Goal: Transaction & Acquisition: Subscribe to service/newsletter

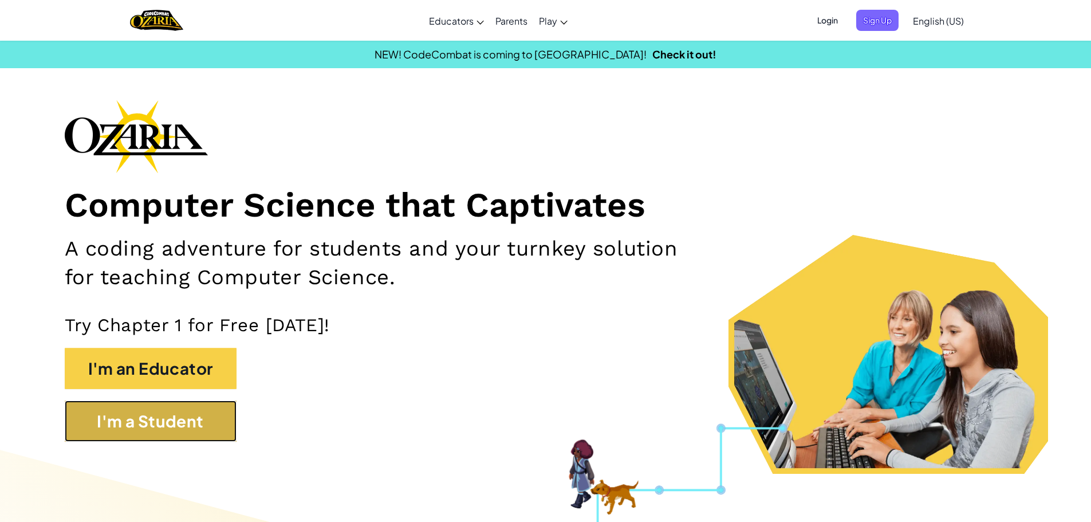
click at [128, 415] on button "I'm a Student" at bounding box center [151, 420] width 172 height 41
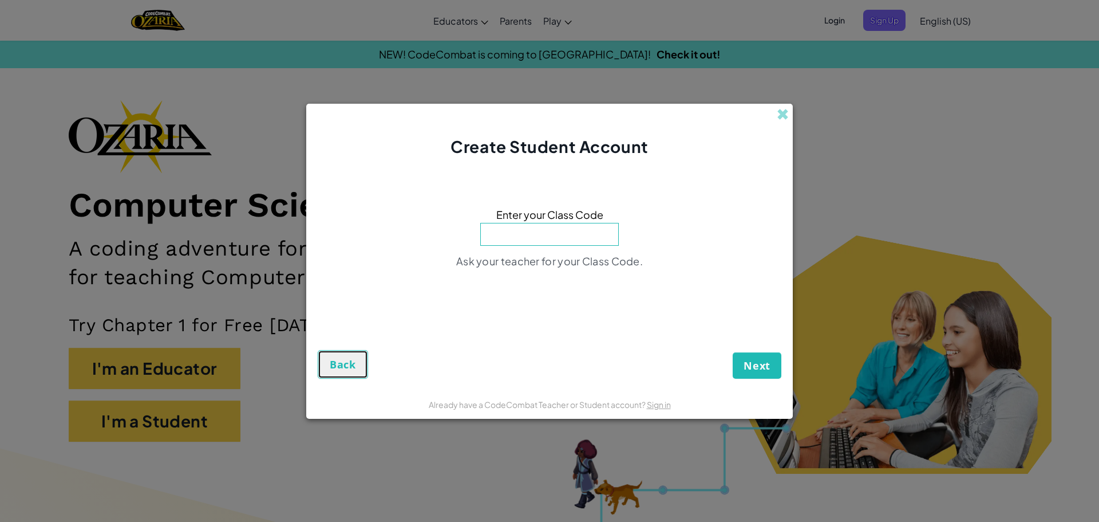
click at [319, 372] on button "Back" at bounding box center [343, 364] width 50 height 29
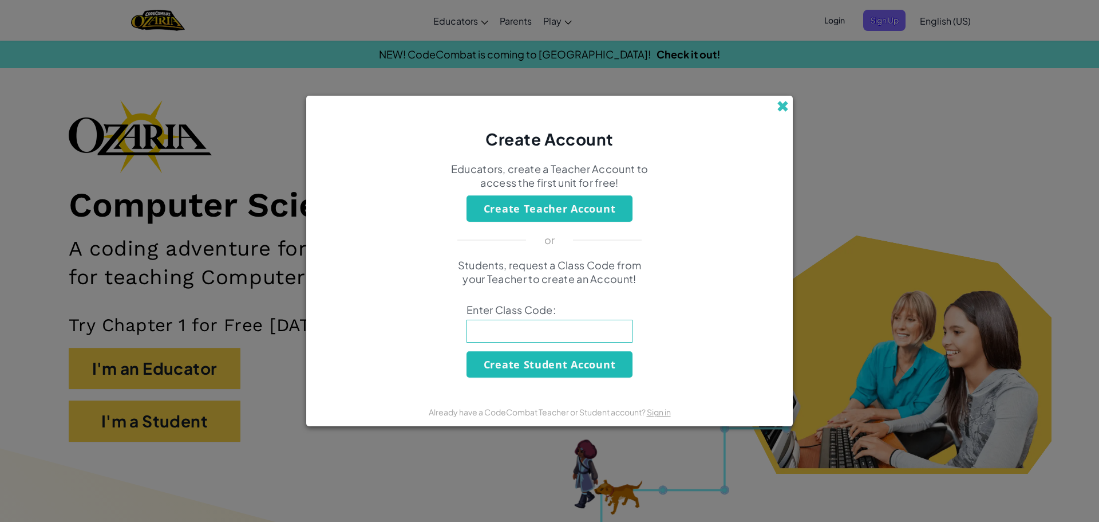
click at [780, 102] on span at bounding box center [783, 106] width 12 height 12
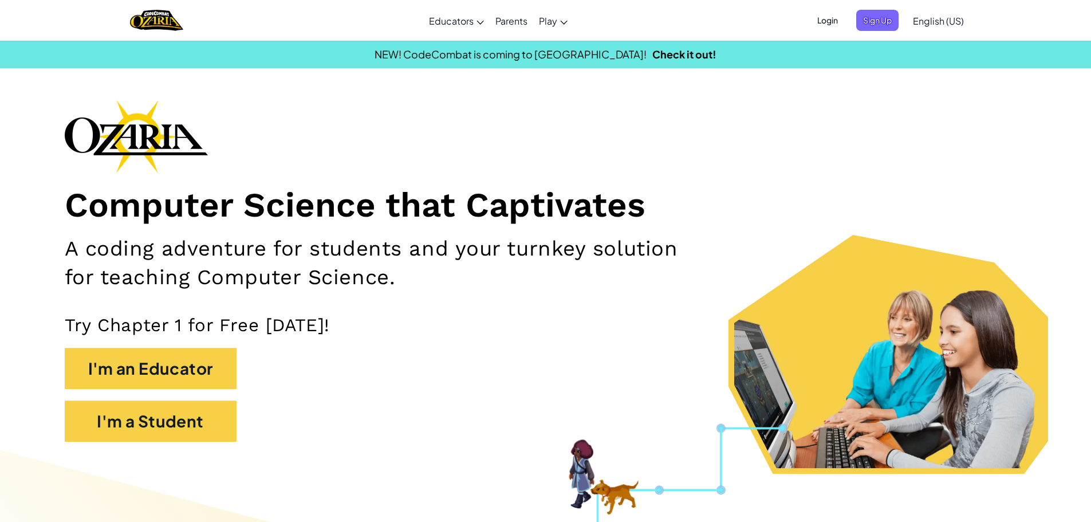
click at [831, 25] on span "Login" at bounding box center [827, 20] width 34 height 21
